Goal: Transaction & Acquisition: Purchase product/service

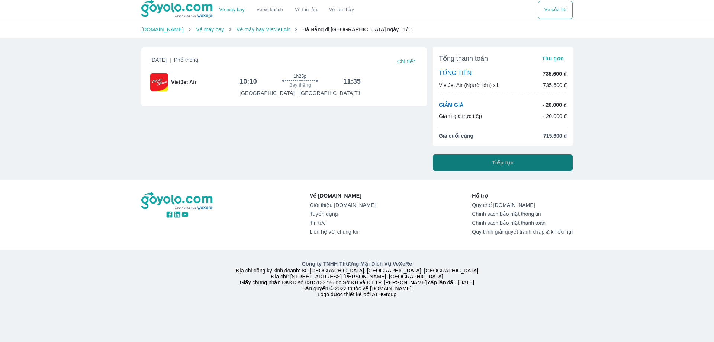
click at [486, 161] on button "Tiếp tục" at bounding box center [503, 162] width 140 height 16
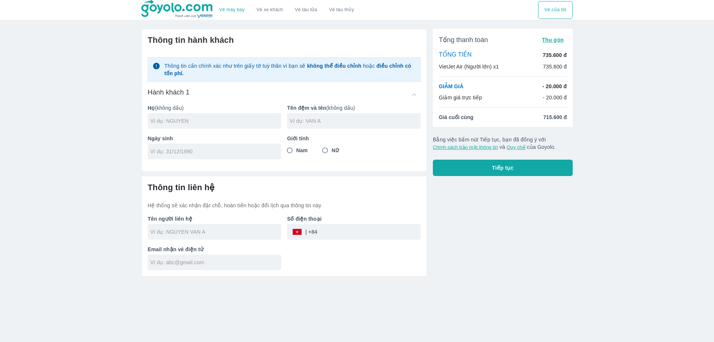
click at [233, 116] on div at bounding box center [215, 121] width 134 height 16
type input "NGO"
type input "VAN NHO"
click at [205, 148] on input "9/99/90" at bounding box center [212, 151] width 124 height 7
click at [161, 153] on input "9/99/90" at bounding box center [212, 151] width 124 height 7
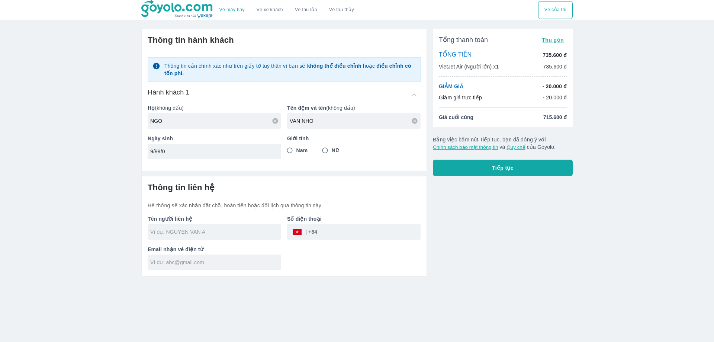
click at [183, 150] on input "9/99/0" at bounding box center [212, 151] width 124 height 7
click at [183, 150] on input "9/991/9980" at bounding box center [212, 151] width 124 height 7
click at [165, 151] on input "9/991/998" at bounding box center [212, 151] width 124 height 7
drag, startPoint x: 191, startPoint y: 151, endPoint x: 119, endPoint y: 150, distance: 72.2
click at [119, 150] on div "Vé máy bay Vé xe khách Vé tàu lửa Vé tàu thủy Vé của tôi Thông tin hành khách T…" at bounding box center [357, 171] width 714 height 342
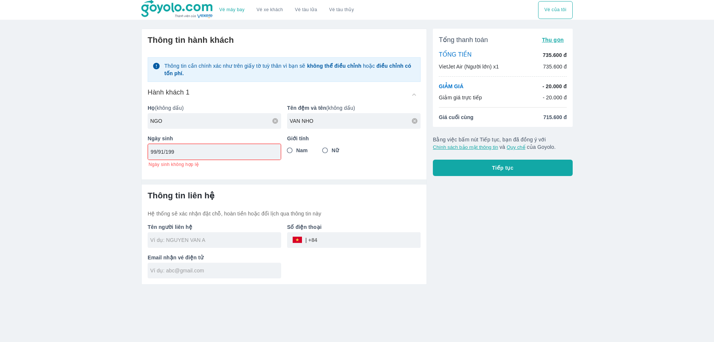
click at [228, 150] on input "99/91/199" at bounding box center [212, 151] width 123 height 7
paste input "[DATE]"
type input "[DATE]"
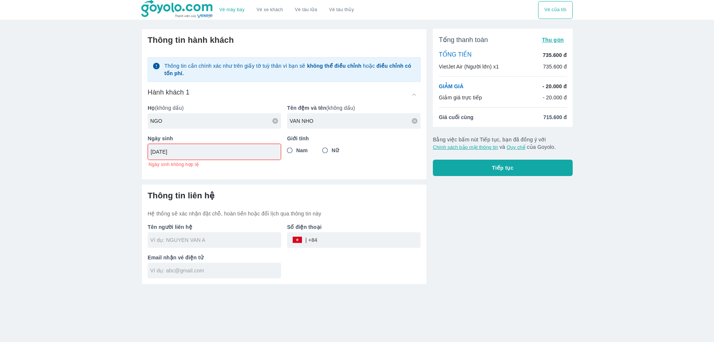
click at [288, 152] on input "Nam" at bounding box center [289, 150] width 13 height 13
radio input "true"
click at [233, 238] on input "text" at bounding box center [215, 239] width 131 height 7
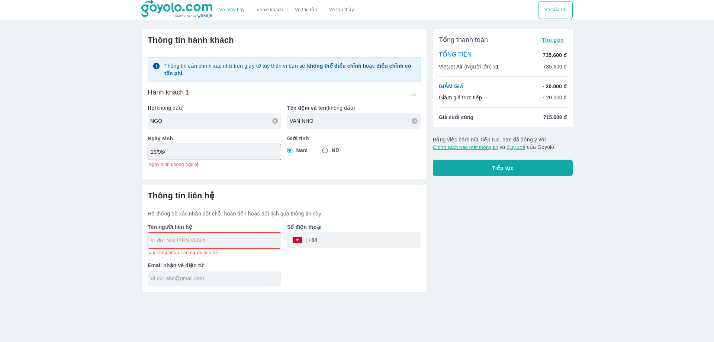
drag, startPoint x: 190, startPoint y: 151, endPoint x: 72, endPoint y: 151, distance: 117.9
click at [72, 151] on div "Vé máy bay Vé xe khách Vé tàu lửa Vé tàu thủy Vé của tôi Thông tin hành khách T…" at bounding box center [357, 171] width 714 height 342
paste input "[DATE]"
click at [194, 241] on input "text" at bounding box center [216, 240] width 130 height 7
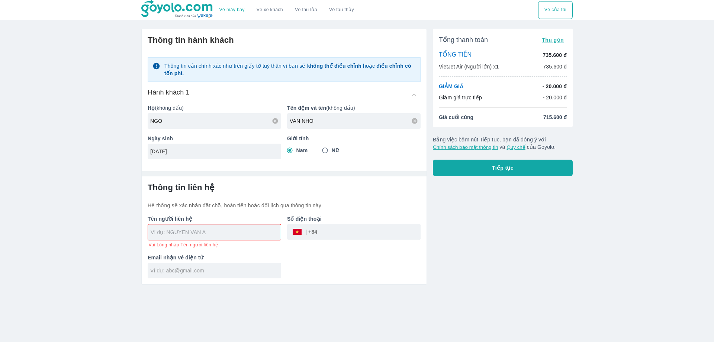
type input "[DATE]"
type input "1998NG"
click at [218, 230] on input "1998NG" at bounding box center [216, 231] width 130 height 7
type input "NGO"
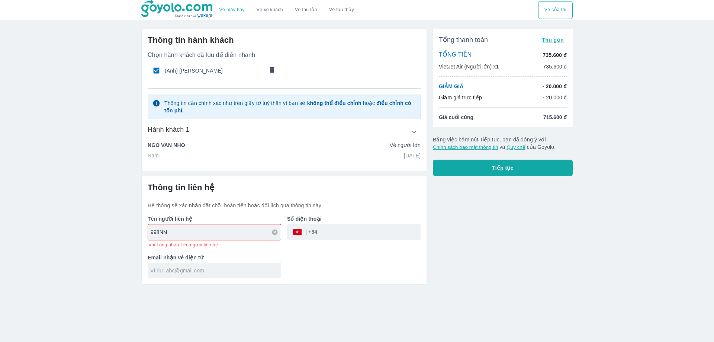
click at [223, 234] on input "998NN" at bounding box center [216, 231] width 130 height 7
drag, startPoint x: 237, startPoint y: 239, endPoint x: 236, endPoint y: 243, distance: 4.2
click at [237, 239] on div "998NN" at bounding box center [214, 232] width 133 height 16
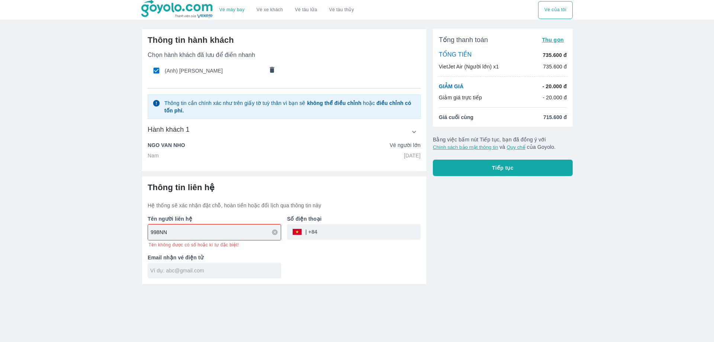
paste input "text"
click at [177, 231] on input "998NN" at bounding box center [216, 231] width 130 height 7
click at [178, 231] on input "998NN" at bounding box center [216, 231] width 130 height 7
paste input "NGO VAN NHO"
type input "NGO VAN NHO"
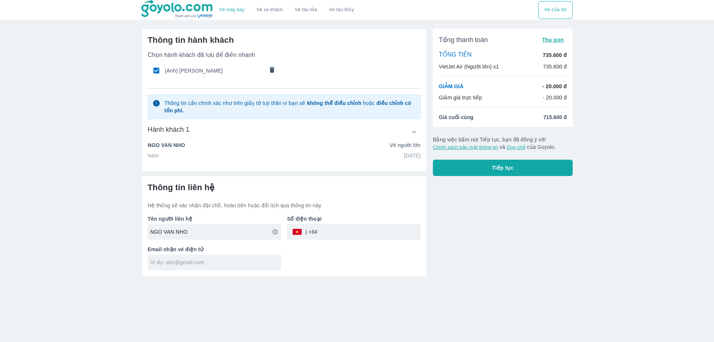
click at [333, 233] on input "tel" at bounding box center [368, 232] width 103 height 18
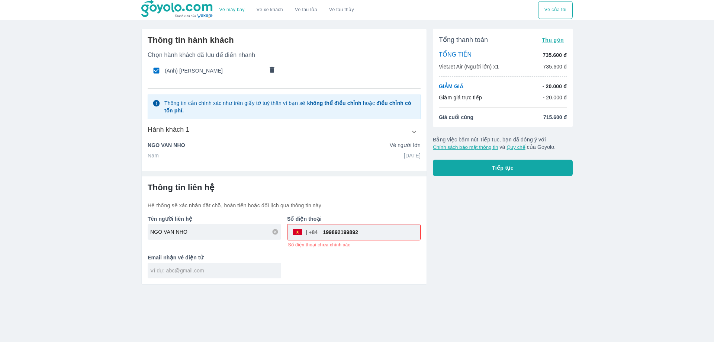
drag, startPoint x: 370, startPoint y: 242, endPoint x: 374, endPoint y: 234, distance: 8.3
click at [370, 241] on div "Số điện thoại ​ 199892199892 Số điện thoại chưa chính xác" at bounding box center [351, 228] width 140 height 39
click at [374, 234] on input "199892199892" at bounding box center [369, 232] width 103 height 18
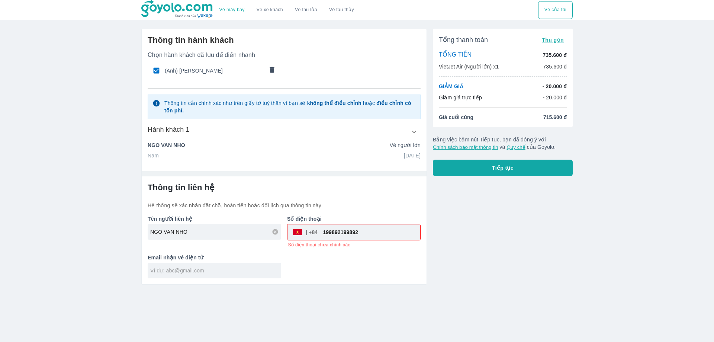
paste input "923179806"
type input "923179806"
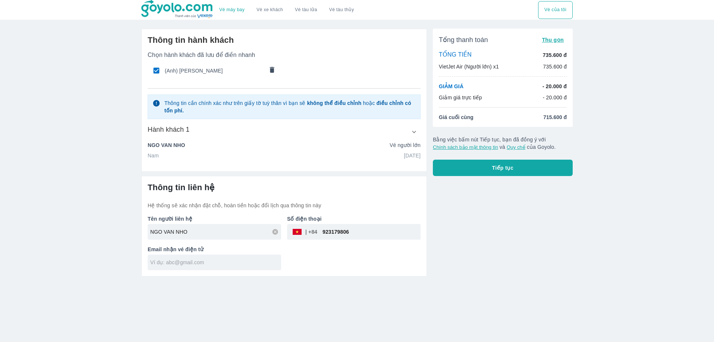
click at [220, 272] on div "Thông tin liên hệ Hệ thống sẽ xác nhận đặt chỗ, hoàn tiền hoặc đổi lịch qua thô…" at bounding box center [284, 226] width 285 height 100
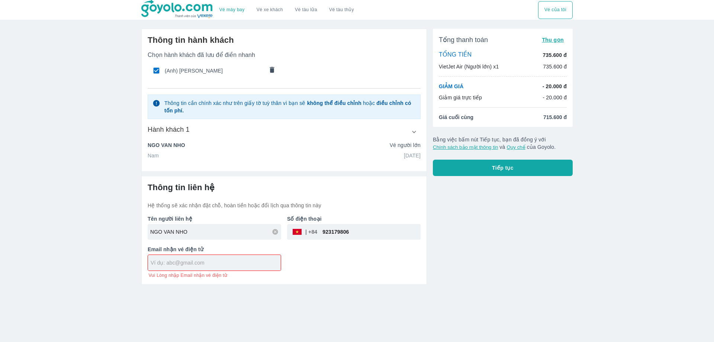
click at [204, 263] on input "text" at bounding box center [216, 262] width 130 height 7
paste input "[EMAIL_ADDRESS][DOMAIN_NAME]"
type input "[EMAIL_ADDRESS][DOMAIN_NAME]"
click at [448, 253] on div "Tổng thanh toán Thu gọn TỔNG TIỀN 735.600 đ VietJet Air (Người lớn) x1 735.600 …" at bounding box center [500, 154] width 146 height 262
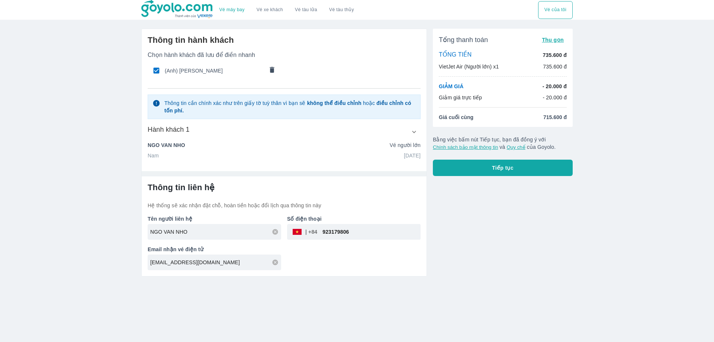
click at [510, 166] on span "Tiếp tục" at bounding box center [503, 167] width 22 height 7
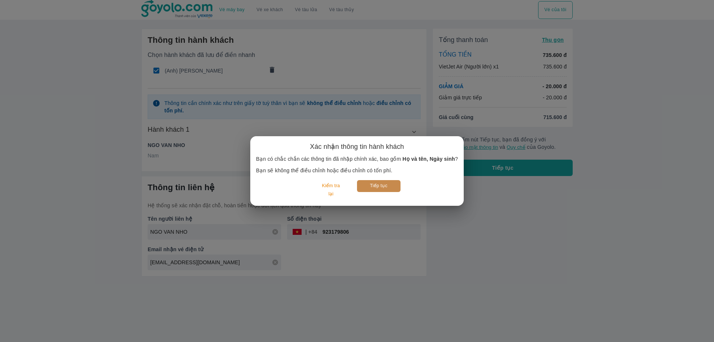
click at [383, 186] on button "Tiếp tục" at bounding box center [379, 186] width 44 height 12
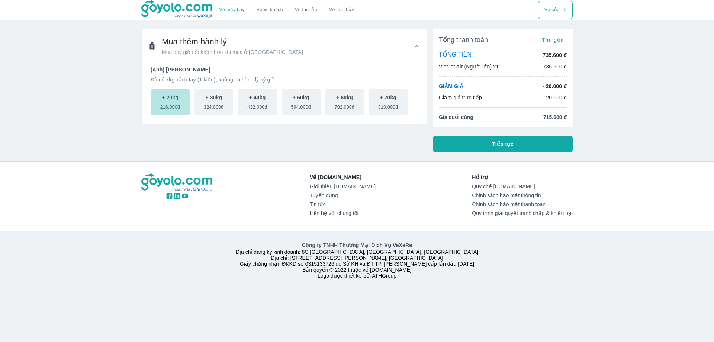
click at [160, 103] on button "+ 20kg 216.000đ" at bounding box center [170, 102] width 39 height 26
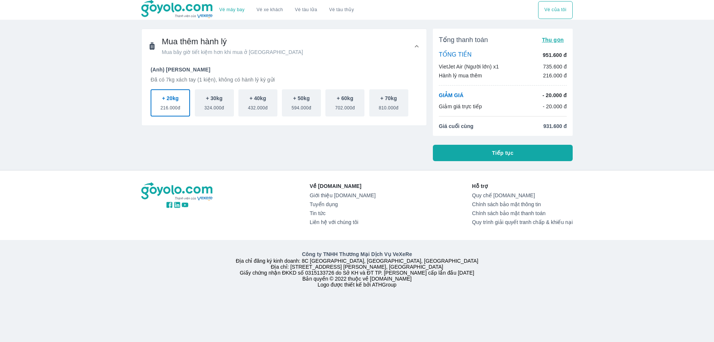
click at [554, 159] on button "Tiếp tục" at bounding box center [503, 153] width 140 height 16
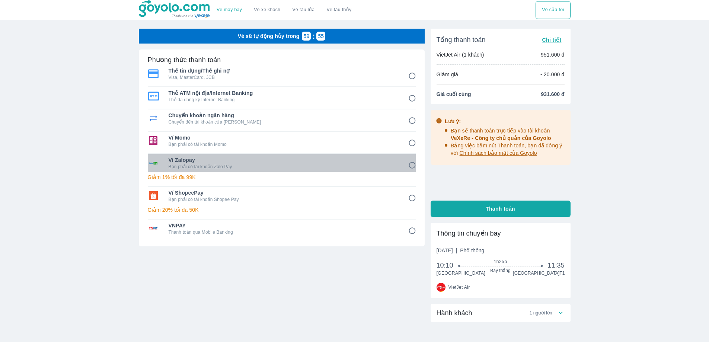
click at [371, 171] on div "Ví Zalopay Bạn phải có tài khoản Zalo Pay" at bounding box center [282, 163] width 268 height 18
radio input "true"
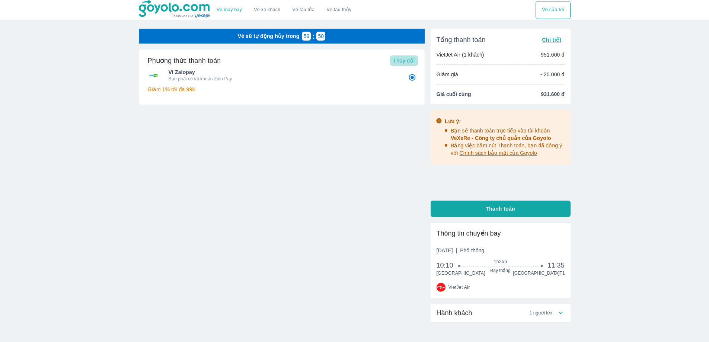
click at [399, 60] on span "Thay đổi" at bounding box center [404, 61] width 22 height 6
radio input "false"
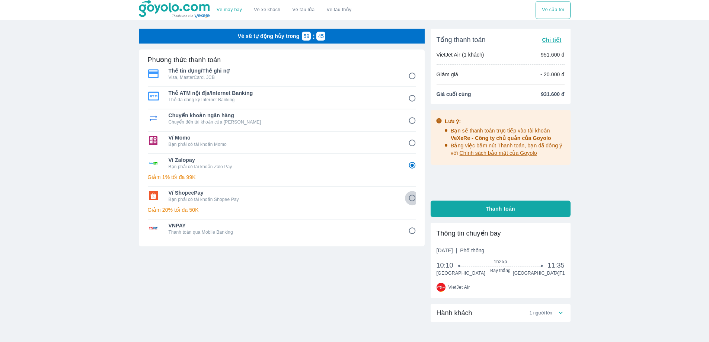
click at [413, 199] on input "6" at bounding box center [412, 198] width 15 height 15
radio input "false"
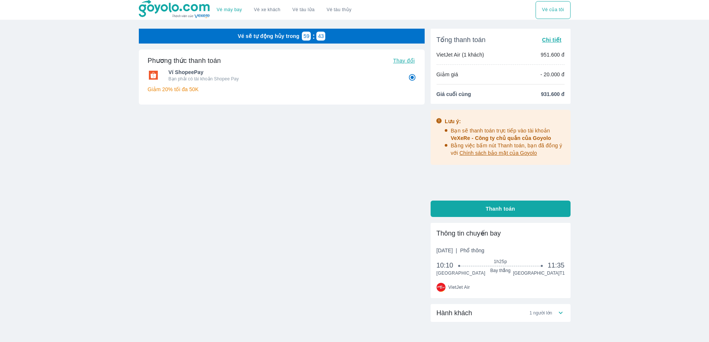
click at [503, 214] on button "Thanh toán" at bounding box center [500, 209] width 140 height 16
radio input "true"
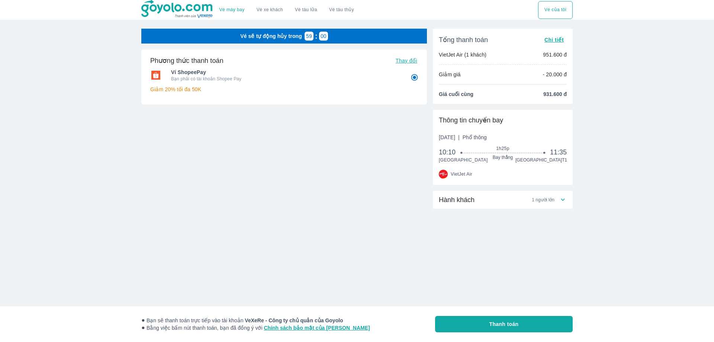
radio input "false"
